Goal: Information Seeking & Learning: Learn about a topic

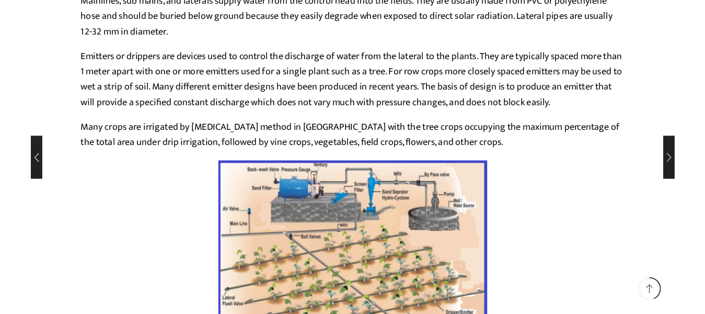
scroll to position [3031, 0]
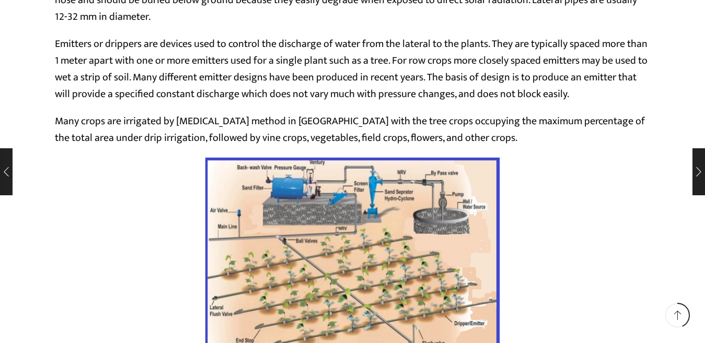
click at [371, 157] on img at bounding box center [352, 261] width 296 height 209
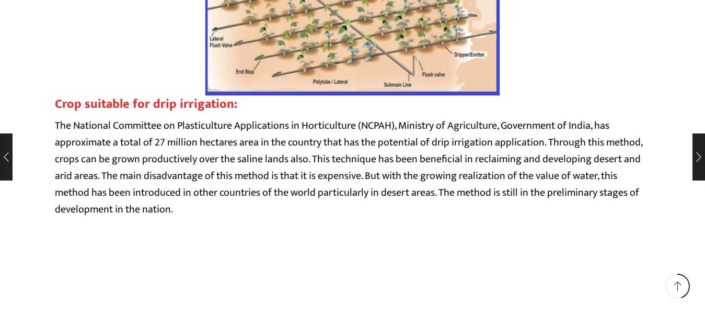
scroll to position [3188, 0]
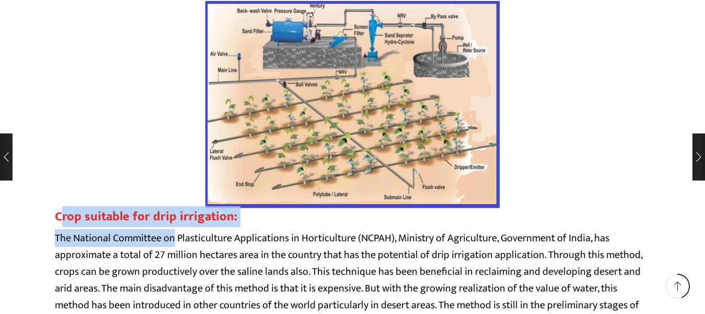
drag, startPoint x: 67, startPoint y: 113, endPoint x: 173, endPoint y: 133, distance: 107.5
click at [158, 229] on p "The National Committee on Plasticulture Applications in Horticulture (NCPAH), M…" at bounding box center [353, 279] width 596 height 100
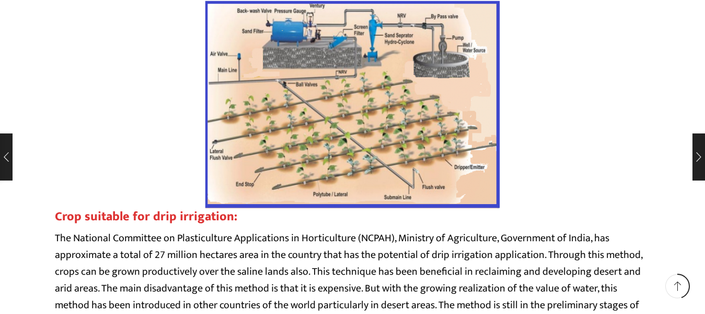
drag, startPoint x: 55, startPoint y: 114, endPoint x: 235, endPoint y: 121, distance: 179.9
click at [235, 206] on strong "Crop suitable for drip irrigation:" at bounding box center [146, 216] width 182 height 21
copy strong "Crop suitable for drip irrigation:"
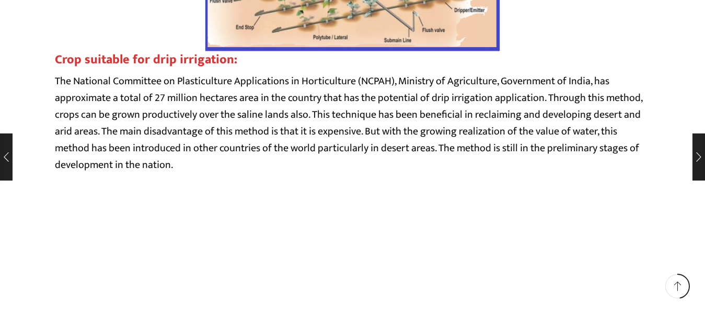
scroll to position [3658, 0]
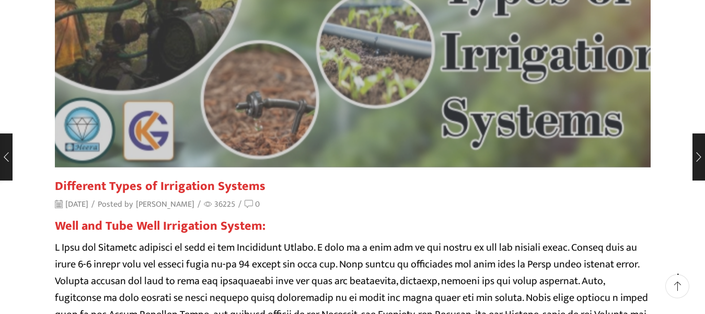
scroll to position [261, 0]
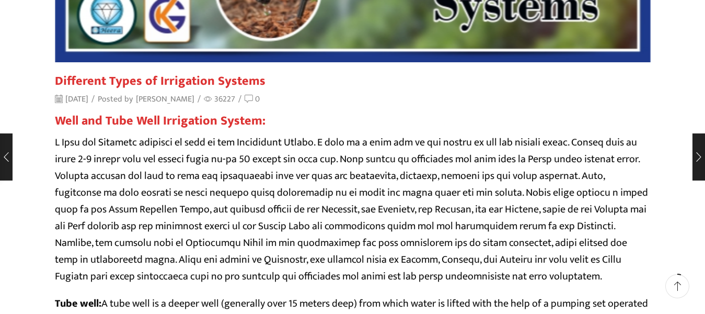
scroll to position [366, 0]
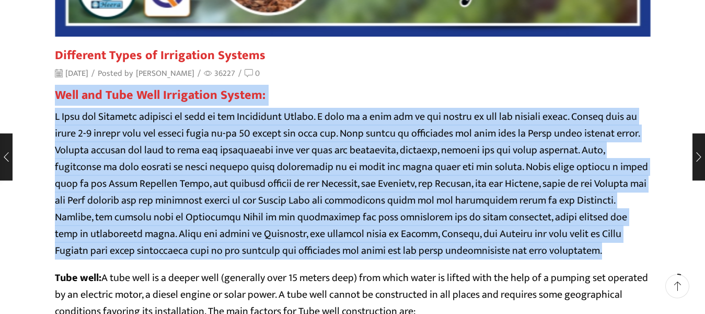
drag, startPoint x: 52, startPoint y: 95, endPoint x: 563, endPoint y: 259, distance: 536.3
copy div "Well and Tube Well Irrigation System: A Well and Tubewell consider as part of t…"
